Goal: Information Seeking & Learning: Find specific page/section

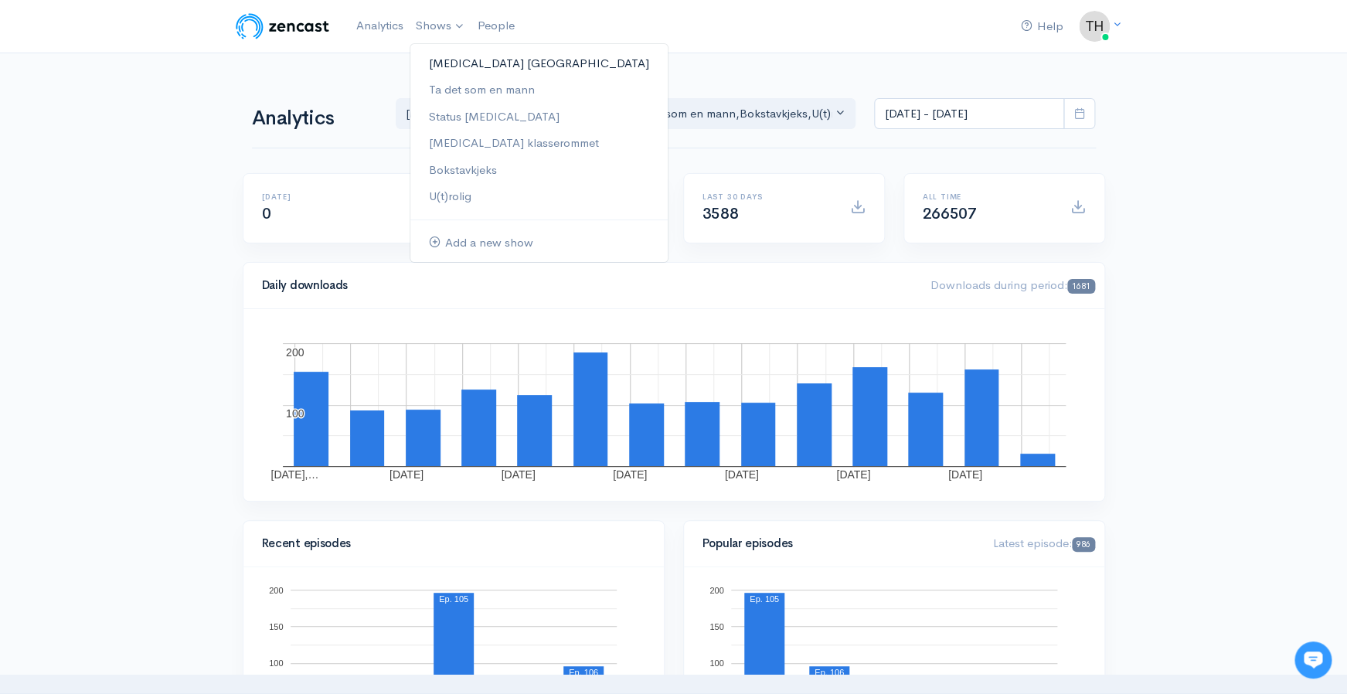
click at [450, 64] on link "[MEDICAL_DATA] [GEOGRAPHIC_DATA]" at bounding box center [538, 63] width 257 height 27
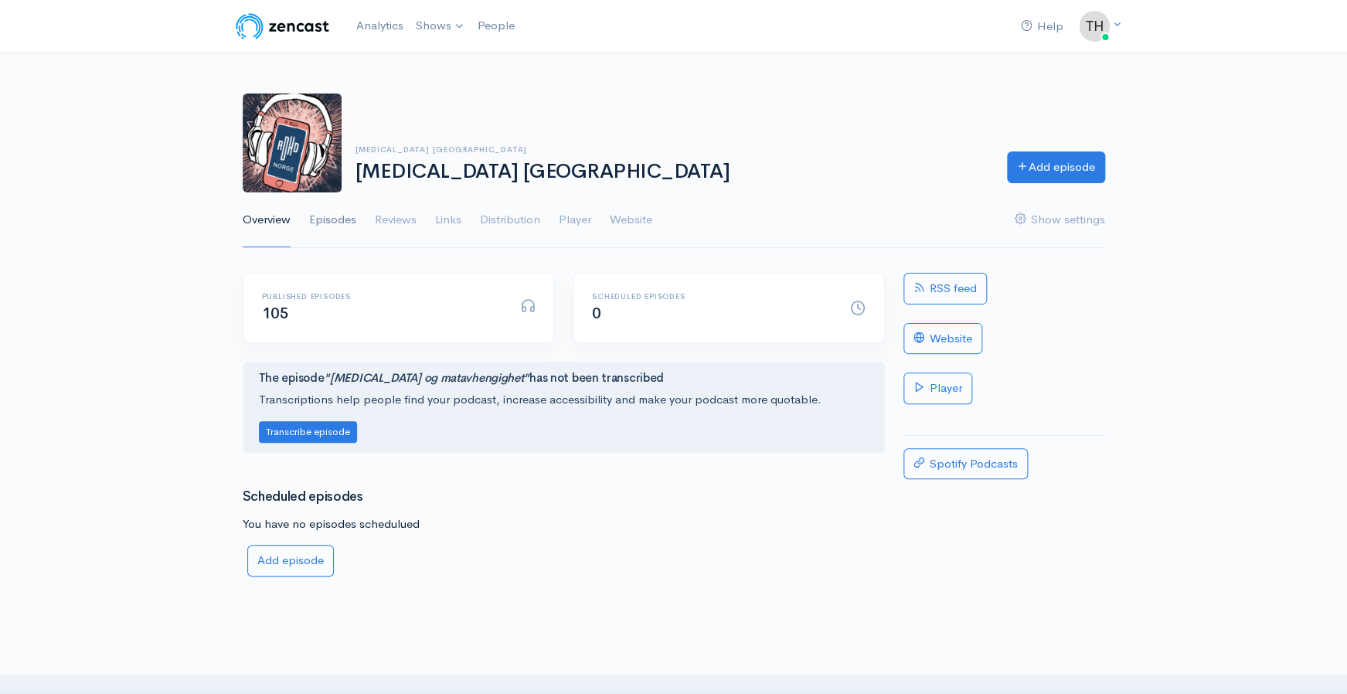
click at [343, 216] on link "Episodes" at bounding box center [332, 220] width 47 height 56
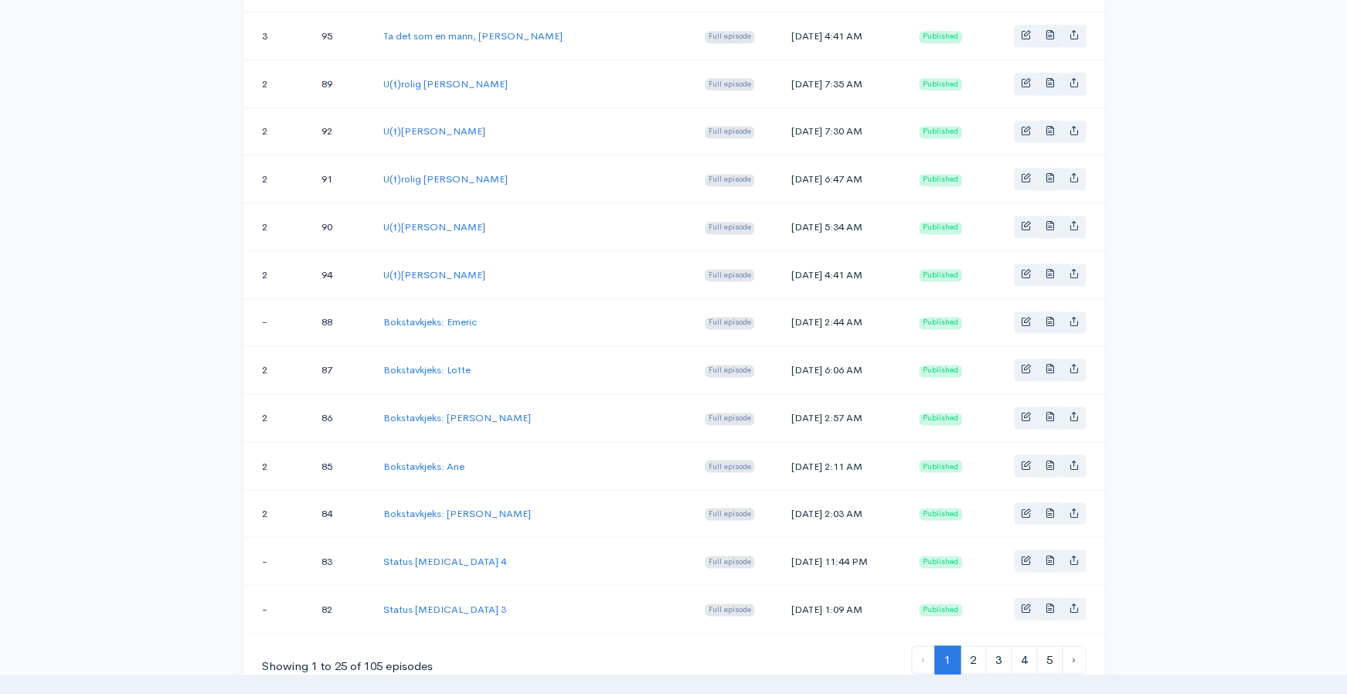
scroll to position [1142, 0]
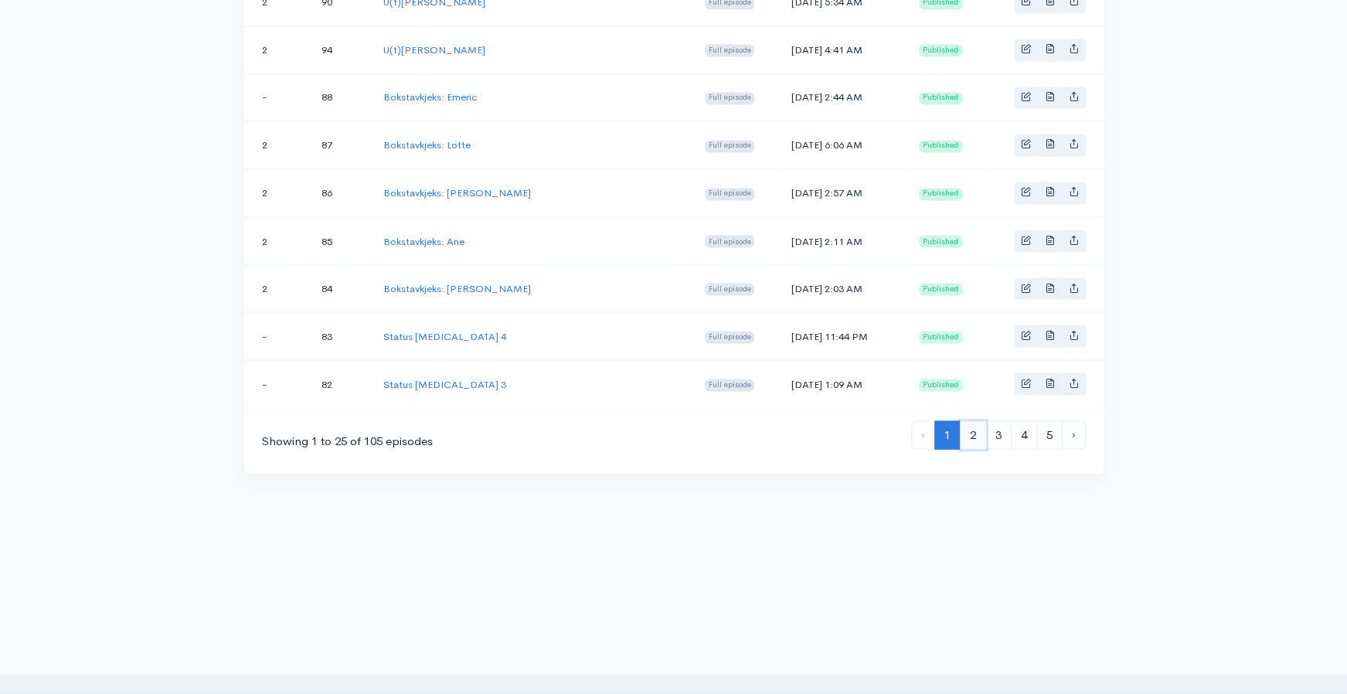
click at [966, 435] on link "2" at bounding box center [972, 434] width 26 height 29
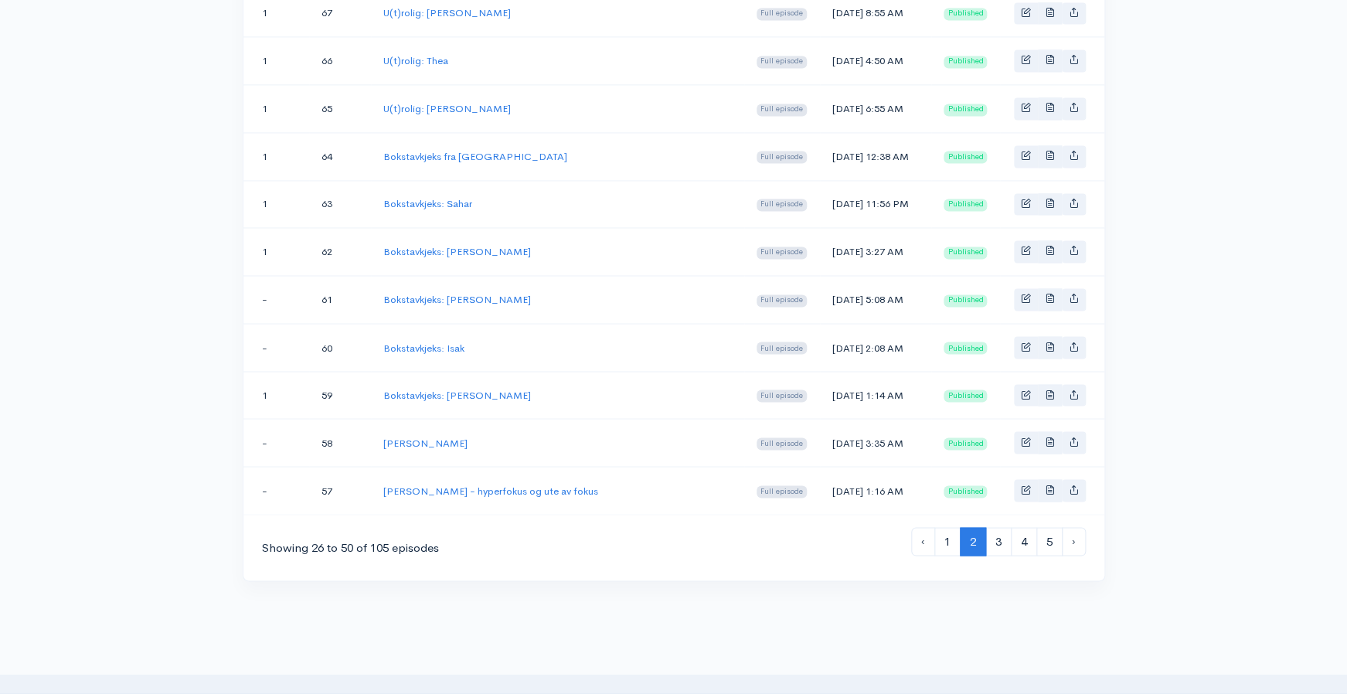
scroll to position [1065, 0]
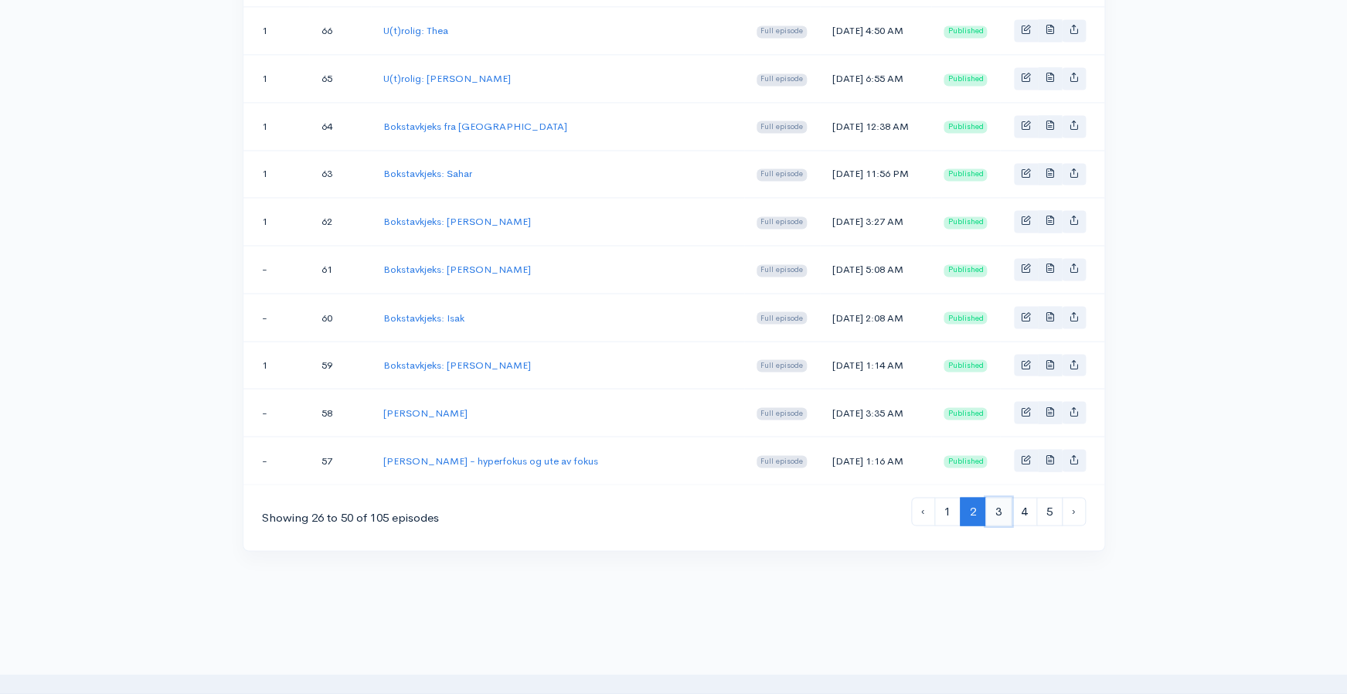
click at [998, 519] on link "3" at bounding box center [998, 511] width 26 height 29
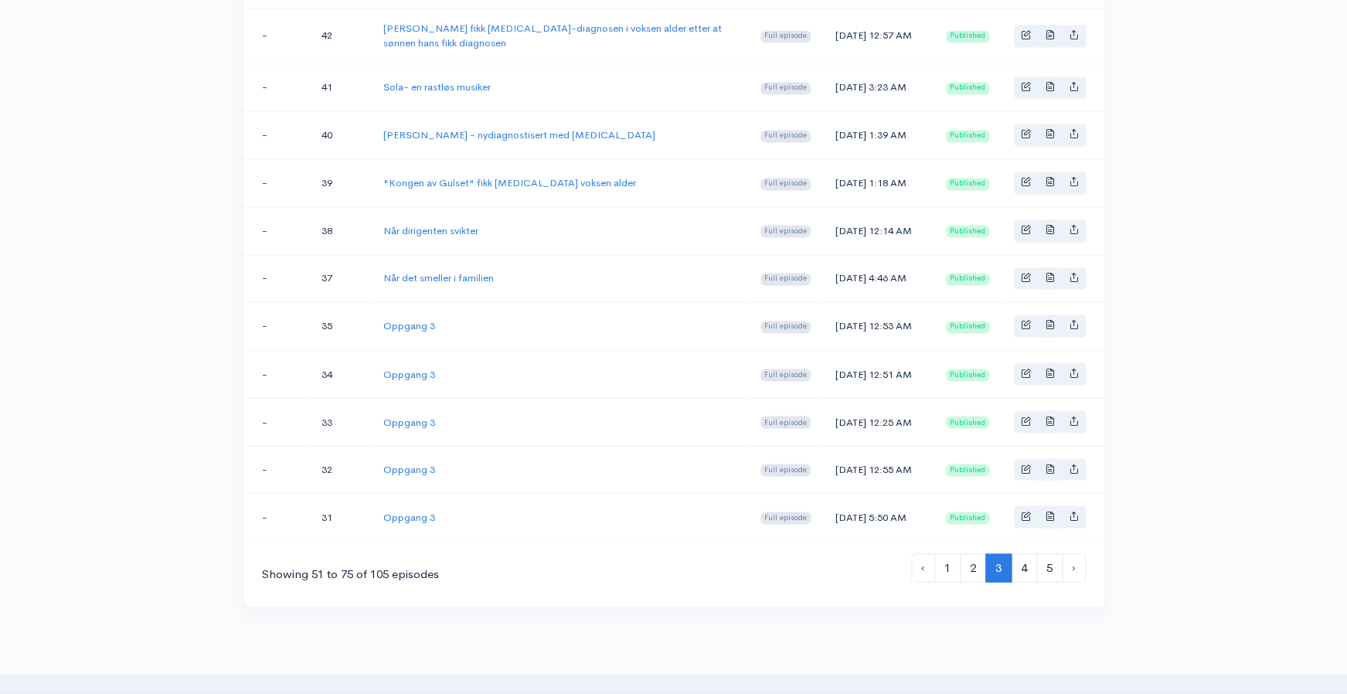
scroll to position [1017, 0]
click at [1016, 581] on link "4" at bounding box center [1023, 566] width 26 height 29
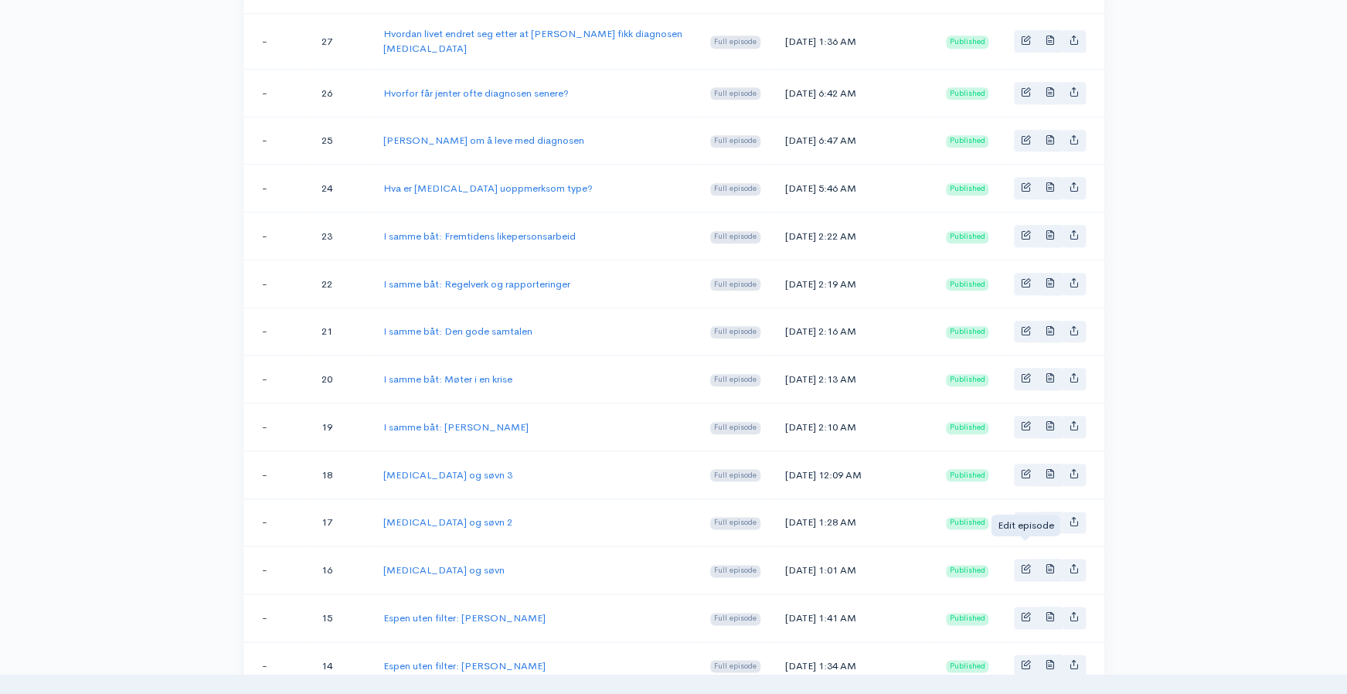
scroll to position [494, 0]
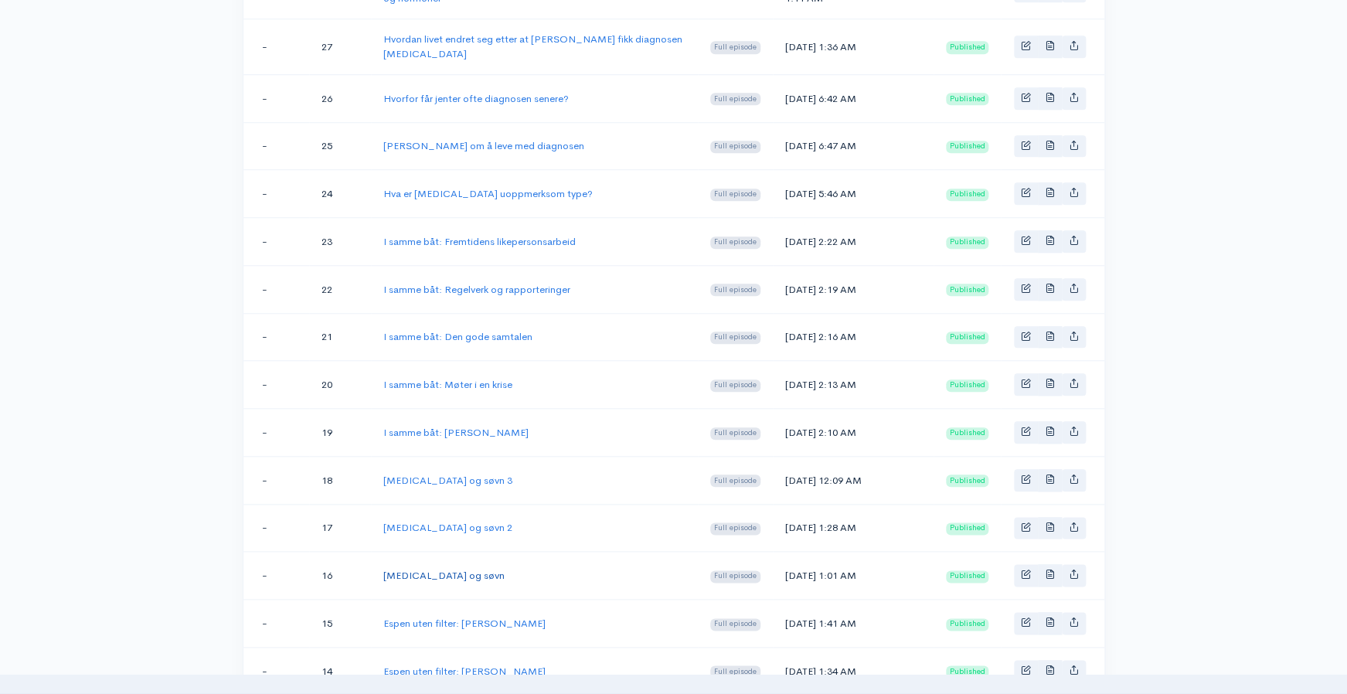
click at [434, 569] on link "[MEDICAL_DATA] og søvn" at bounding box center [443, 575] width 121 height 13
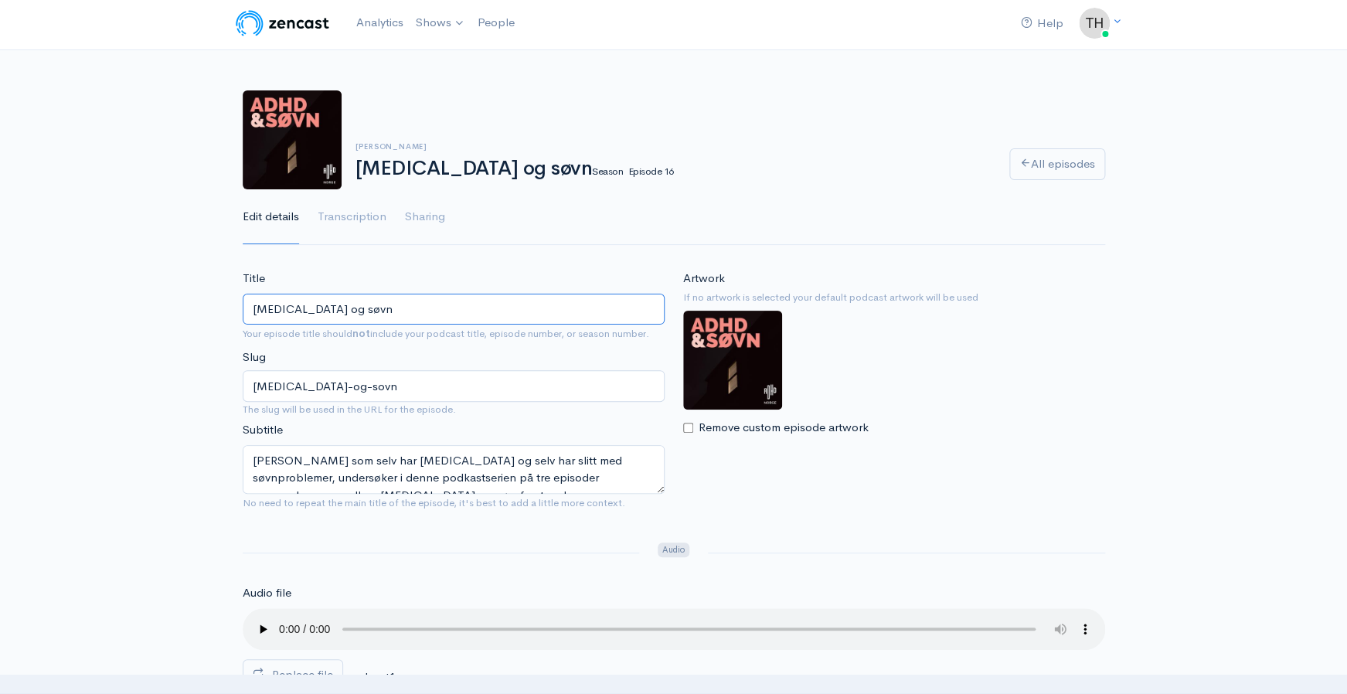
scroll to position [7, 0]
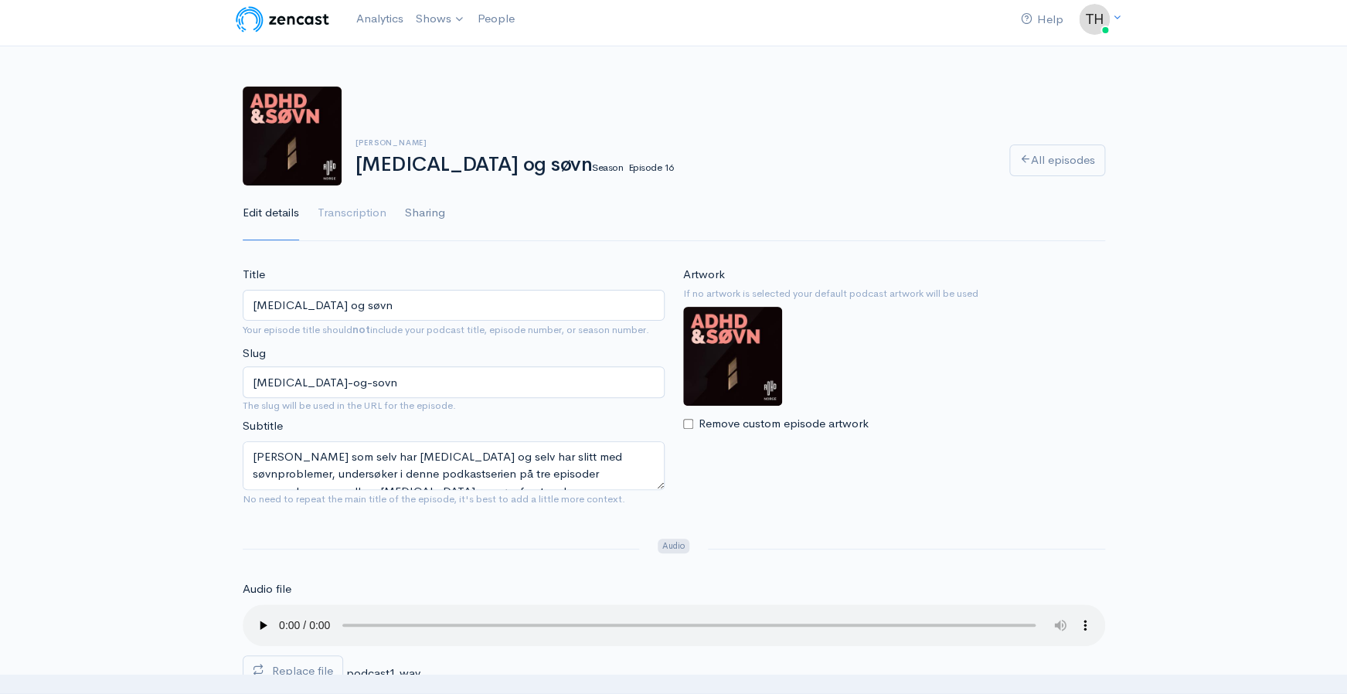
click at [433, 215] on link "Sharing" at bounding box center [425, 213] width 40 height 56
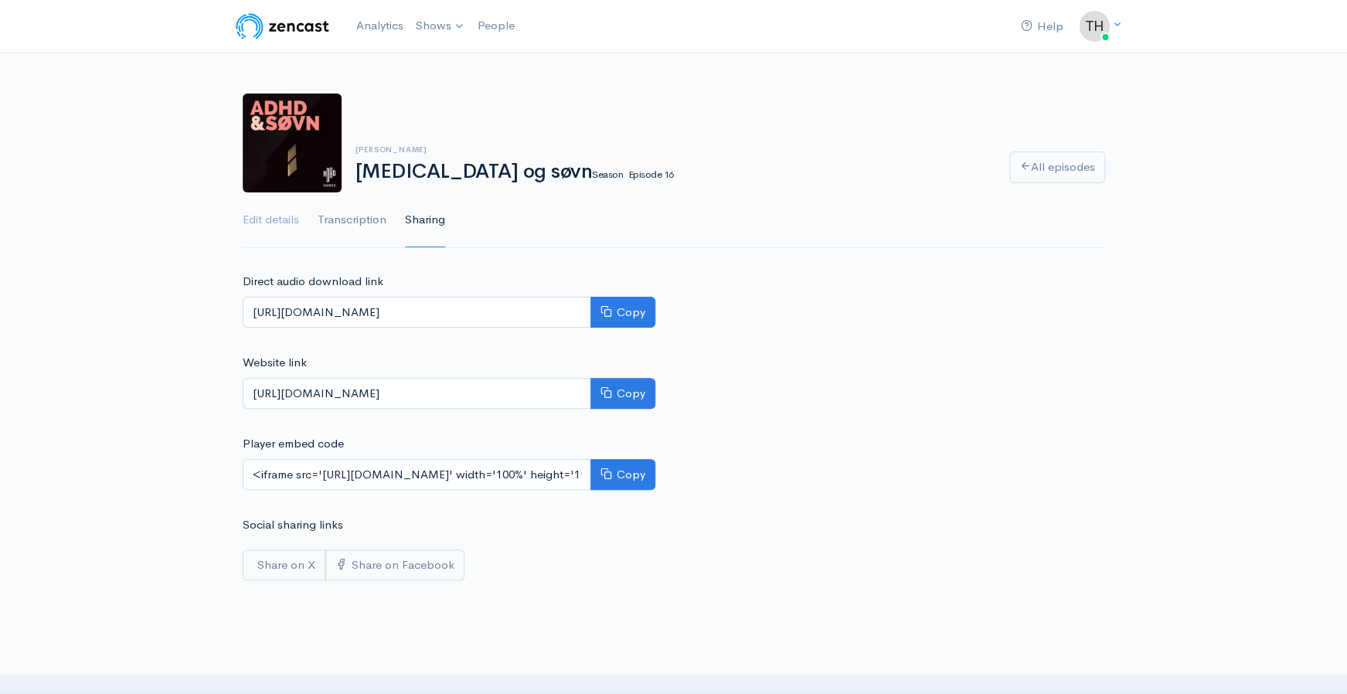
click at [349, 222] on link "Transcription" at bounding box center [352, 220] width 69 height 56
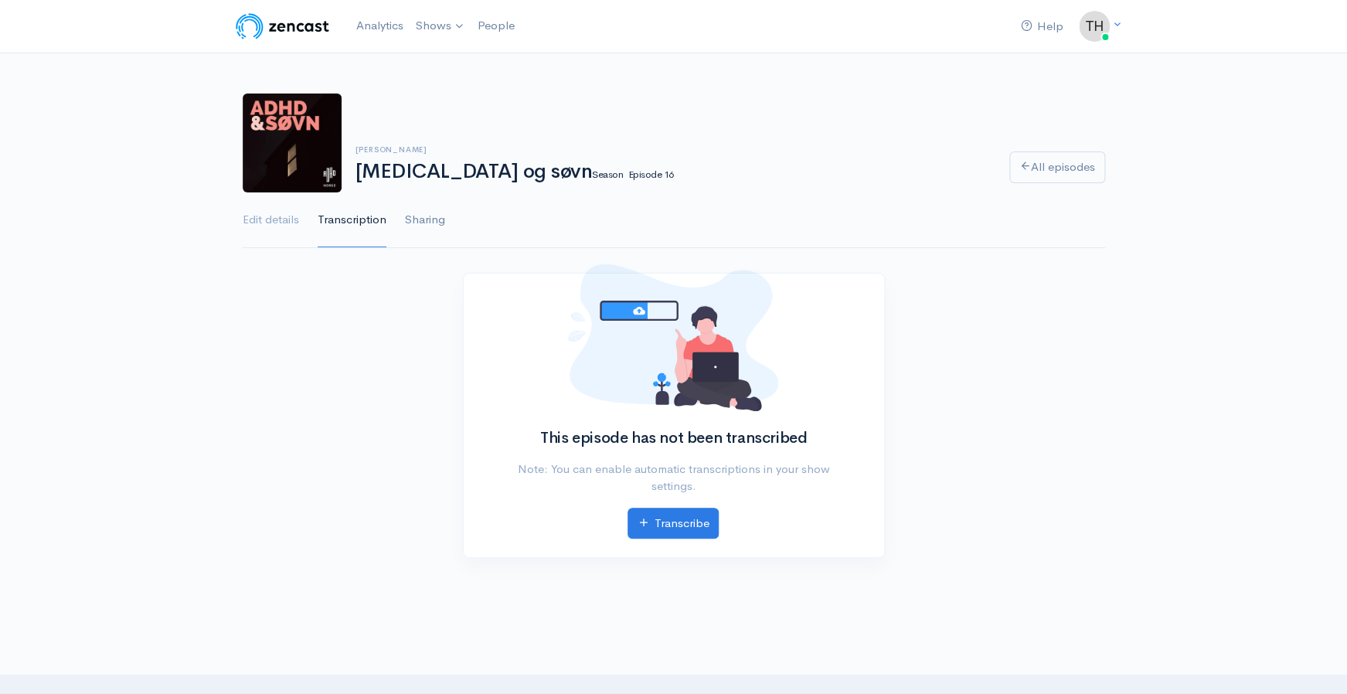
click at [421, 220] on link "Sharing" at bounding box center [425, 220] width 40 height 56
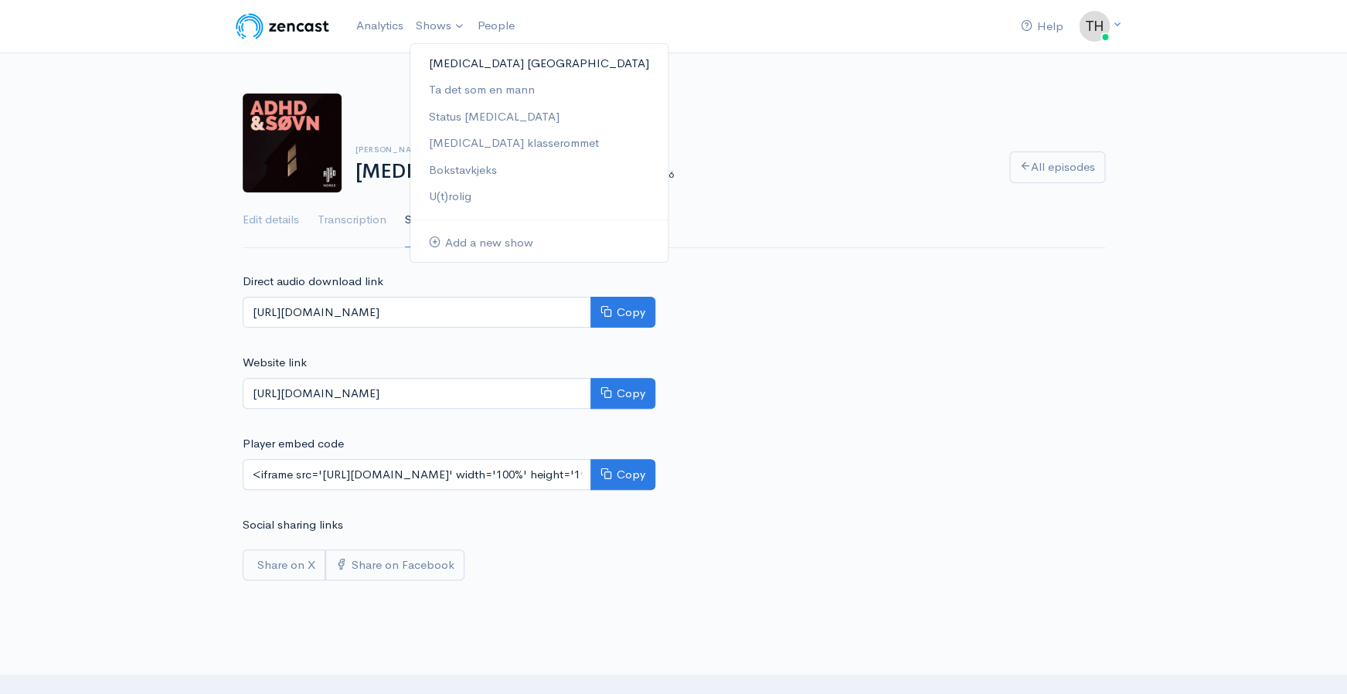
click at [462, 63] on link "[MEDICAL_DATA] [GEOGRAPHIC_DATA]" at bounding box center [538, 63] width 257 height 27
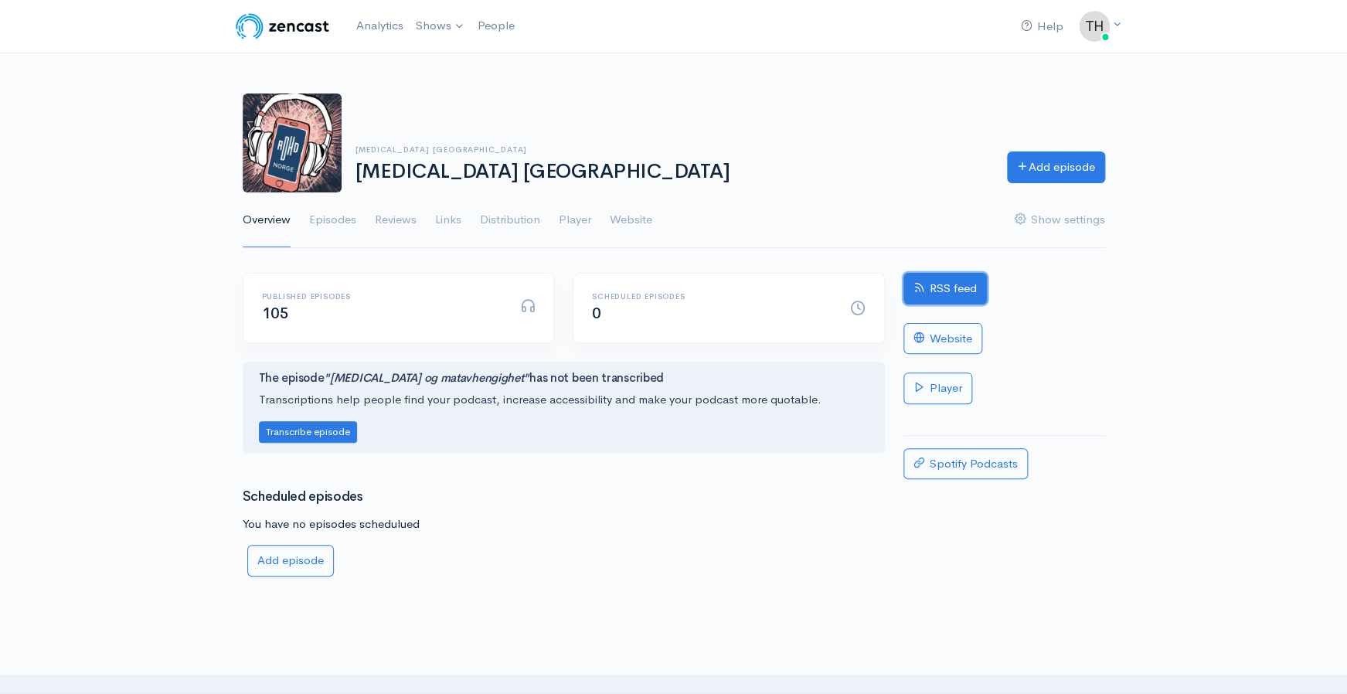
click at [963, 290] on link "RSS feed" at bounding box center [944, 289] width 83 height 32
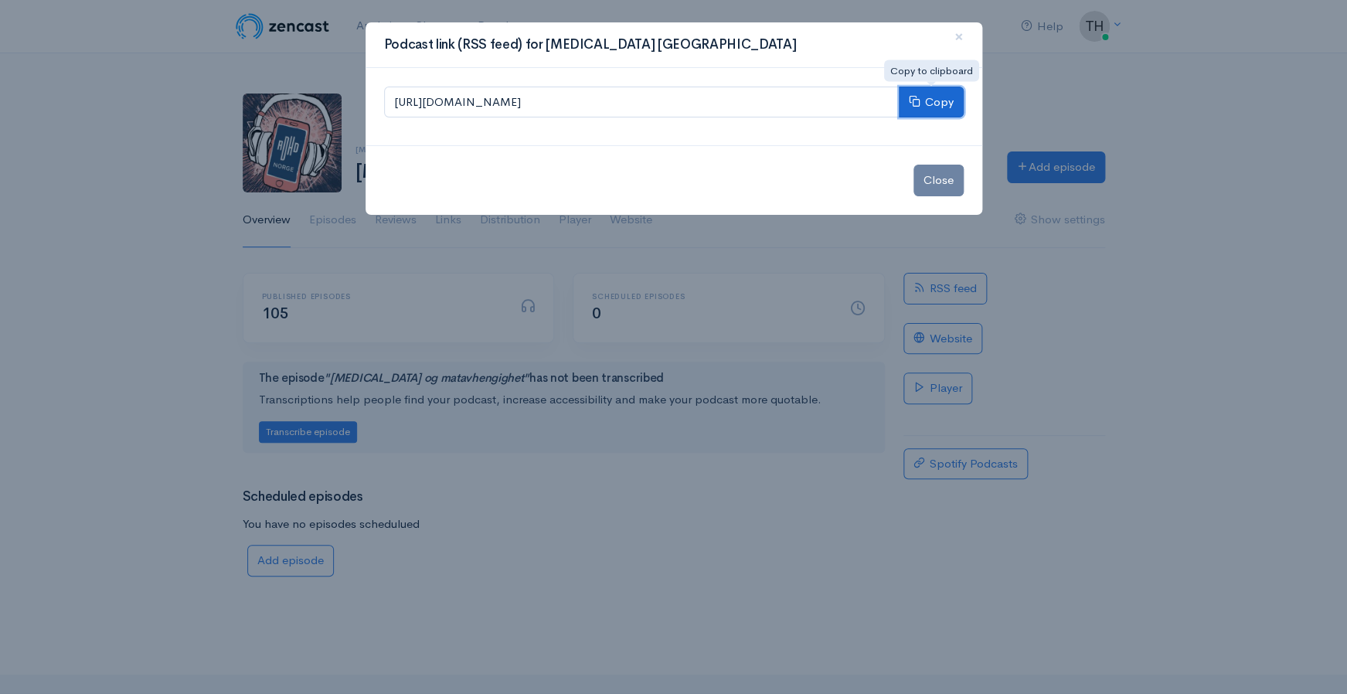
click at [936, 100] on button "Copy" at bounding box center [930, 103] width 65 height 32
